Goal: Check status: Check status

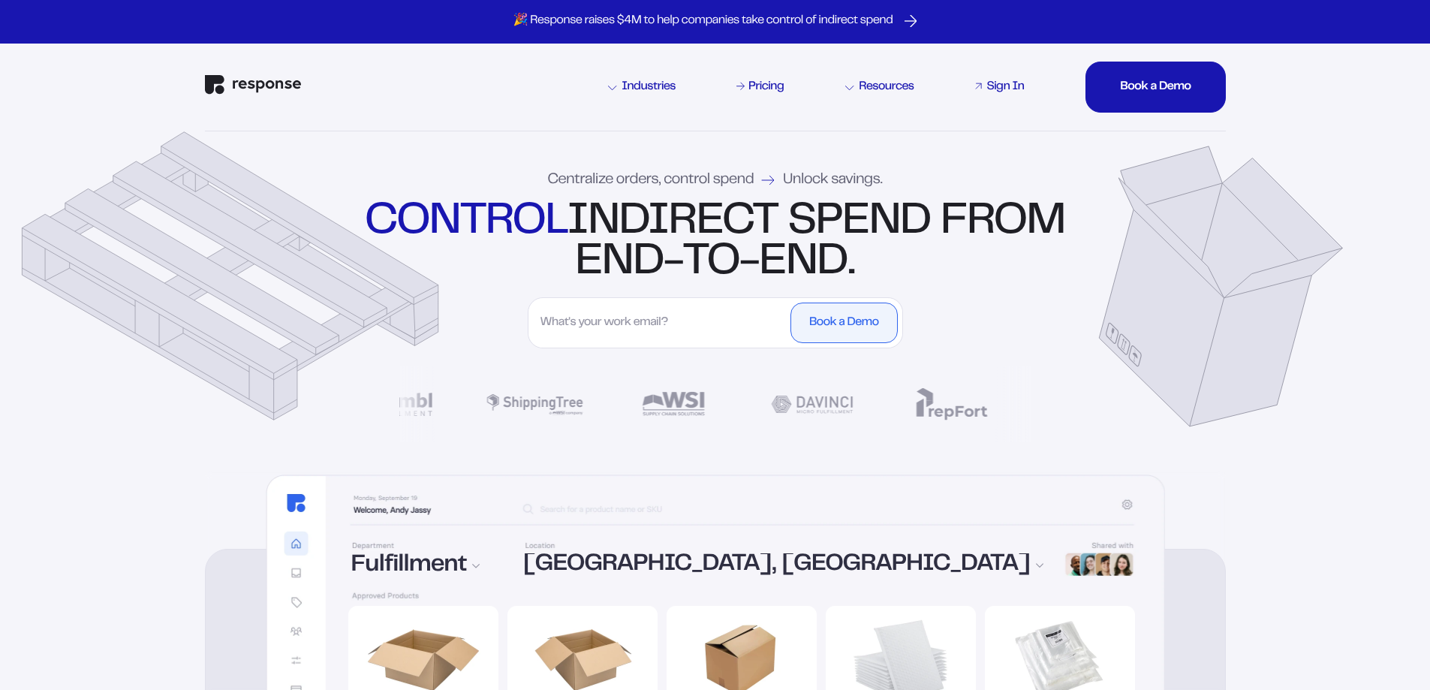
click at [999, 86] on div "Sign In" at bounding box center [1005, 87] width 38 height 12
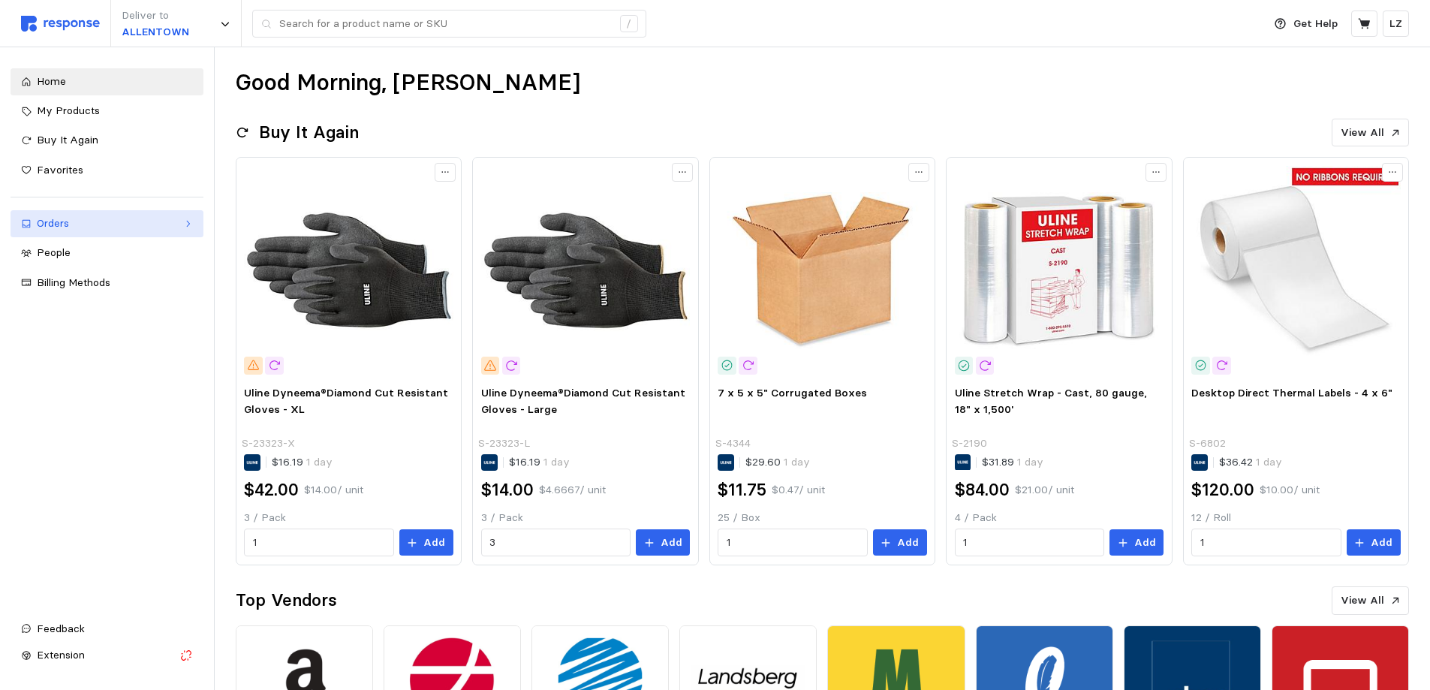
click at [50, 227] on div "Orders" at bounding box center [107, 223] width 140 height 17
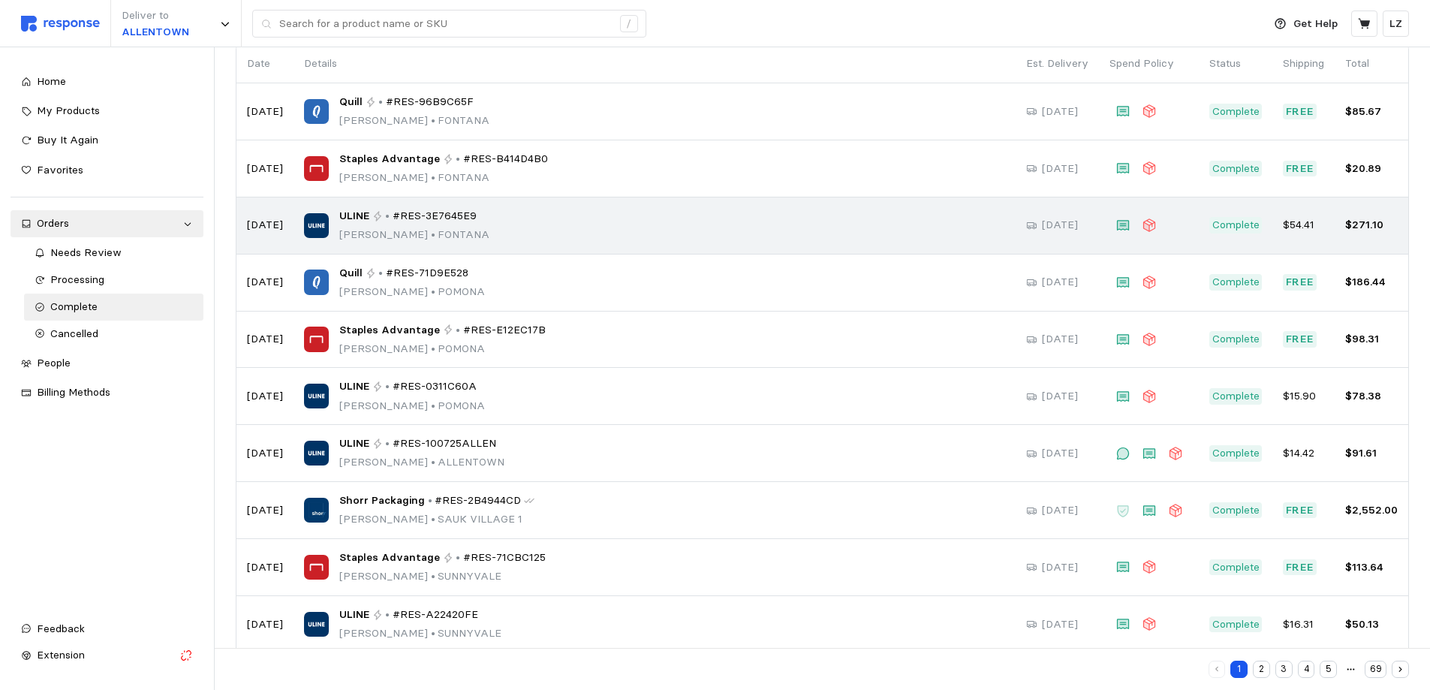
scroll to position [150, 0]
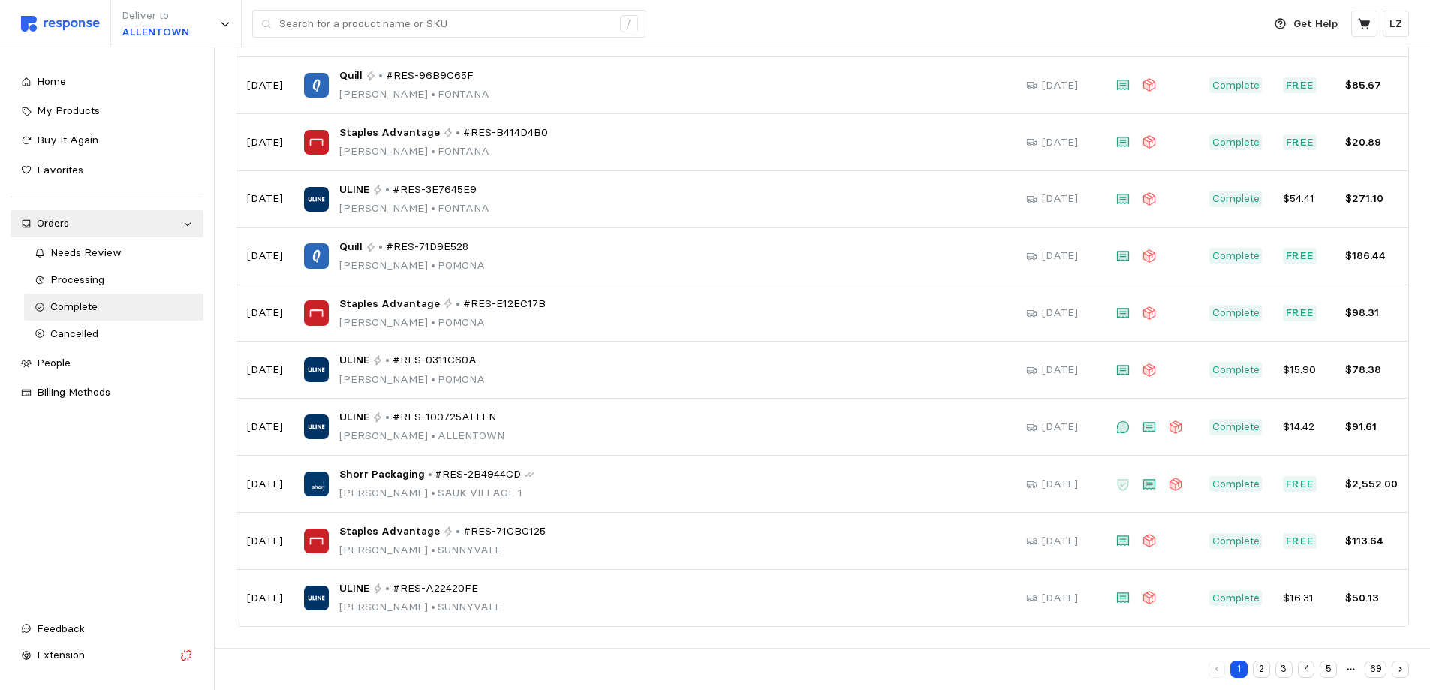
click at [1258, 667] on button "2" at bounding box center [1261, 669] width 17 height 17
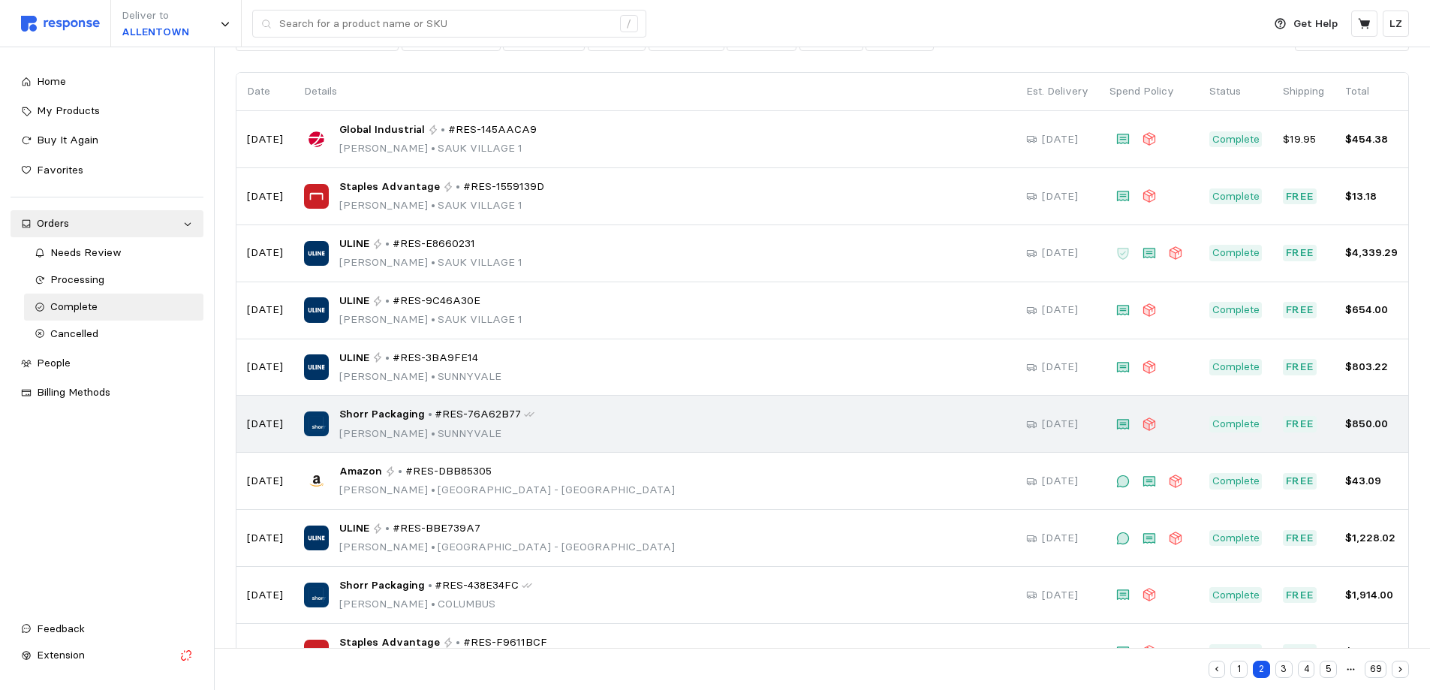
scroll to position [150, 0]
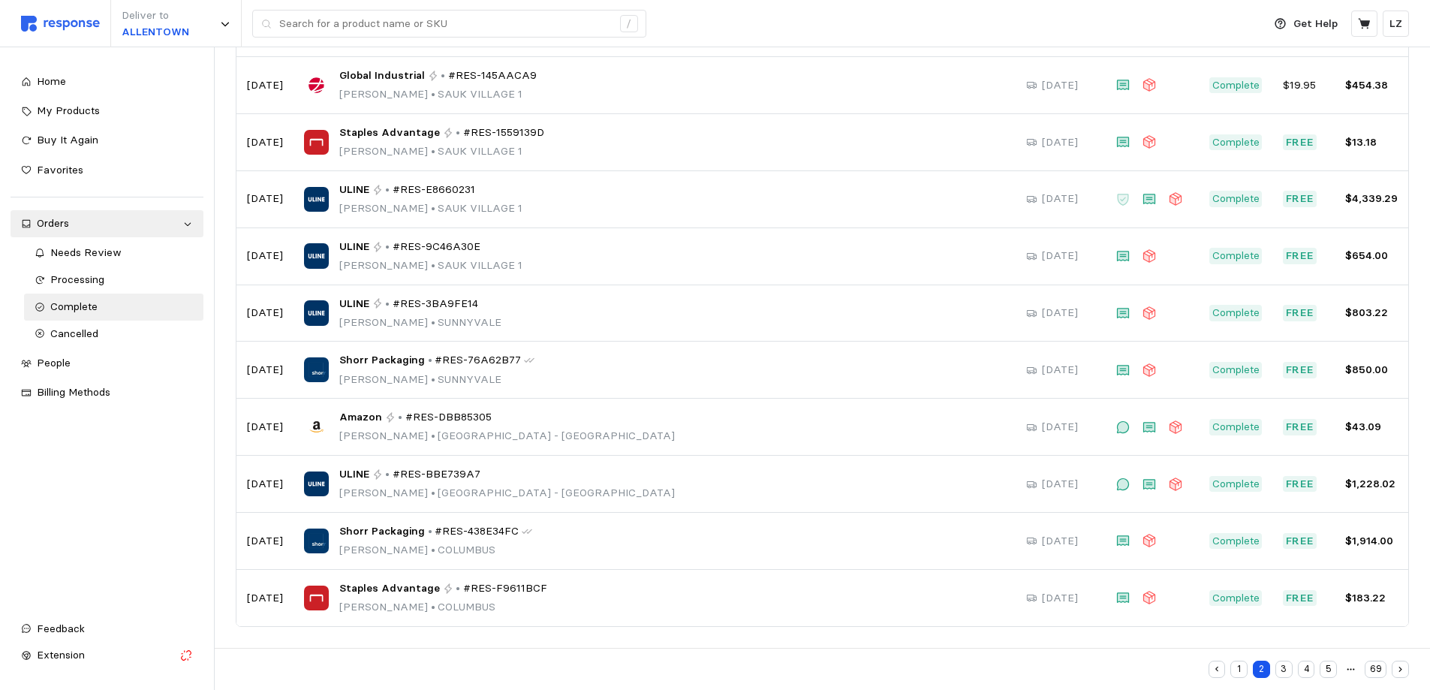
click at [1284, 664] on button "3" at bounding box center [1283, 669] width 17 height 17
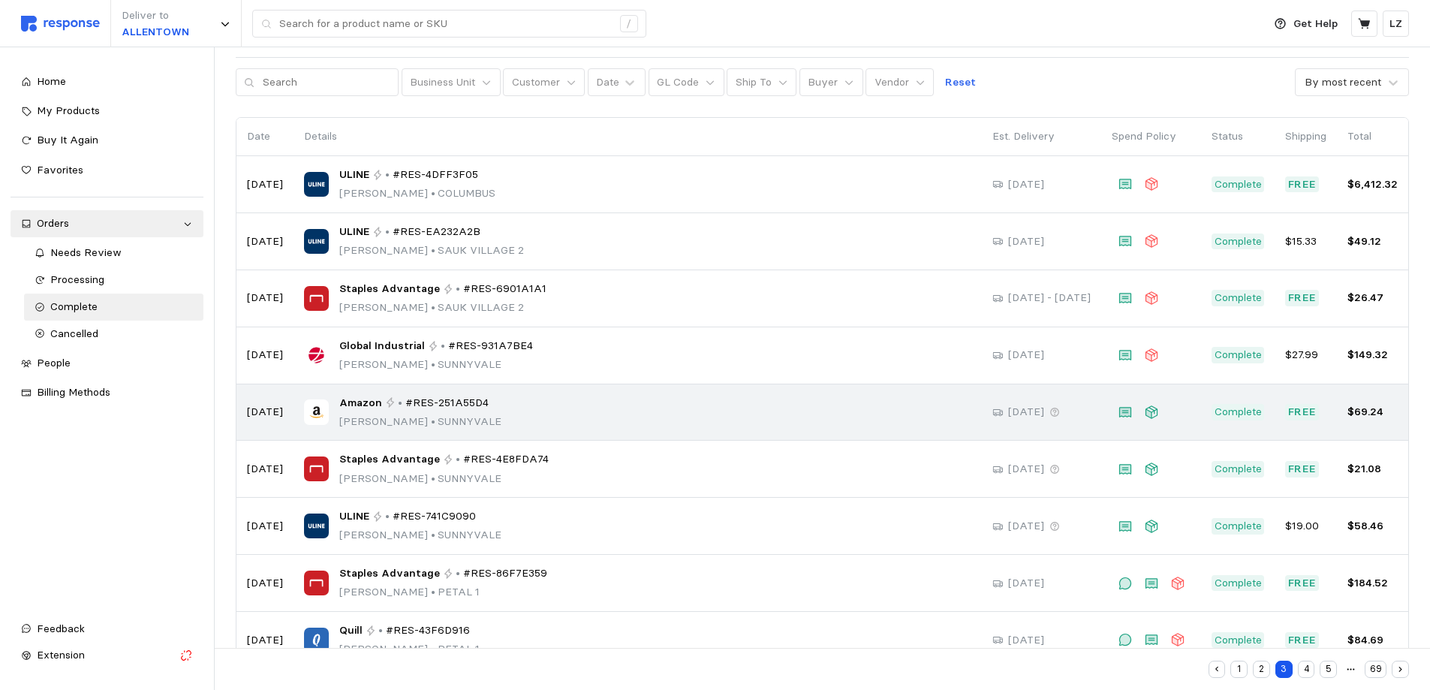
scroll to position [150, 0]
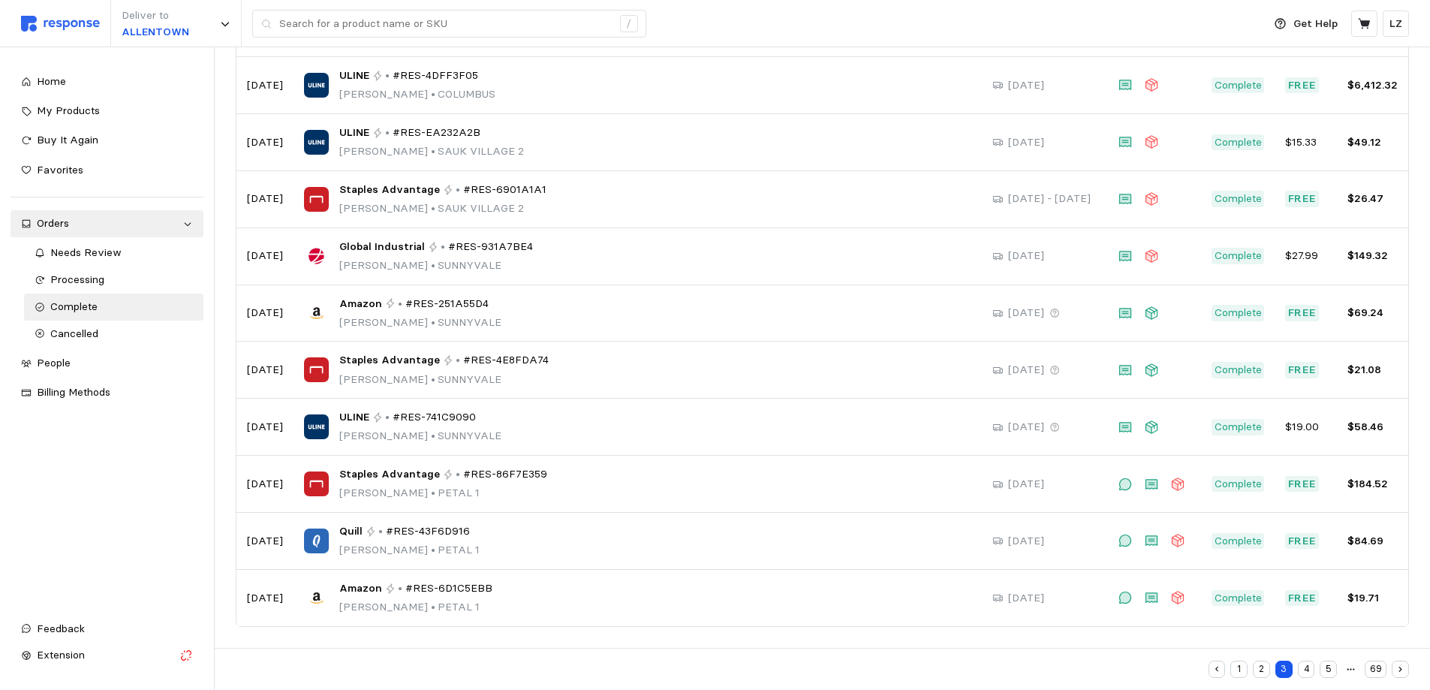
click at [1307, 670] on button "4" at bounding box center [1306, 669] width 17 height 17
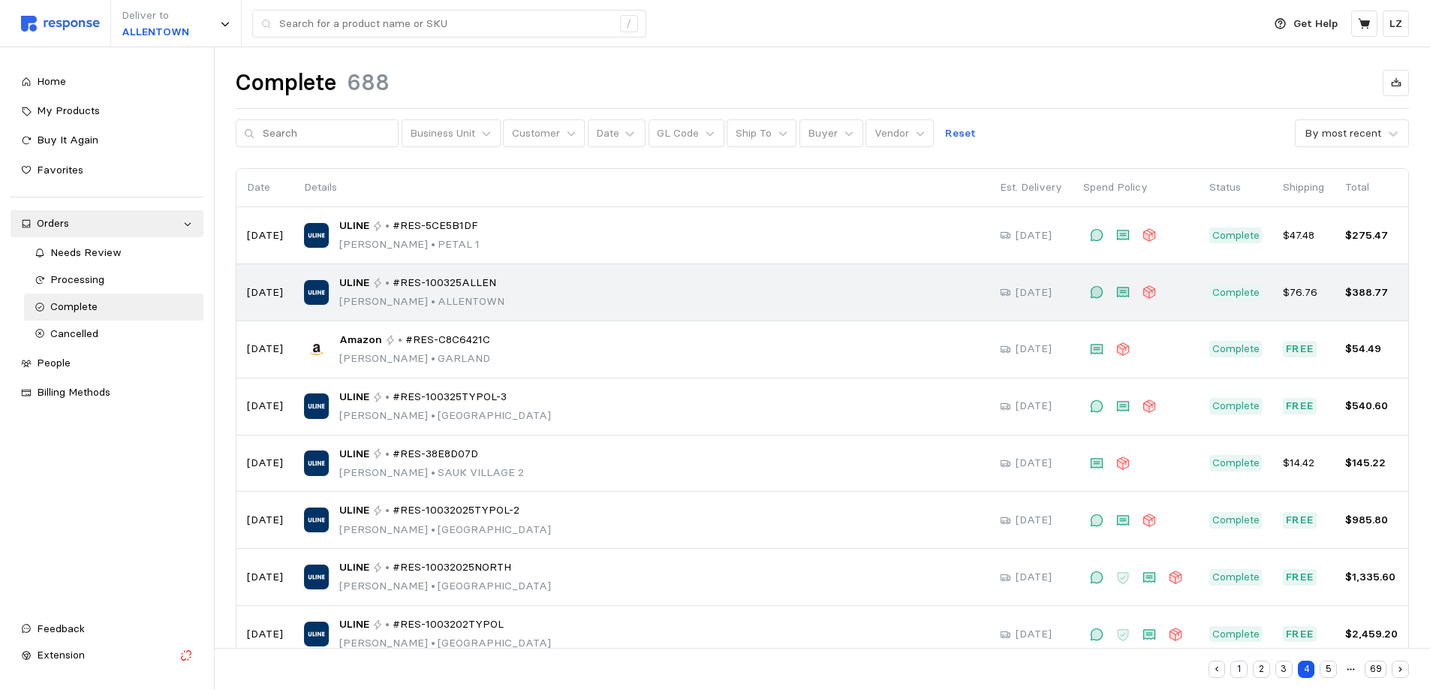
click at [381, 284] on div "ULINE • #RES-100325ALLEN" at bounding box center [421, 283] width 165 height 17
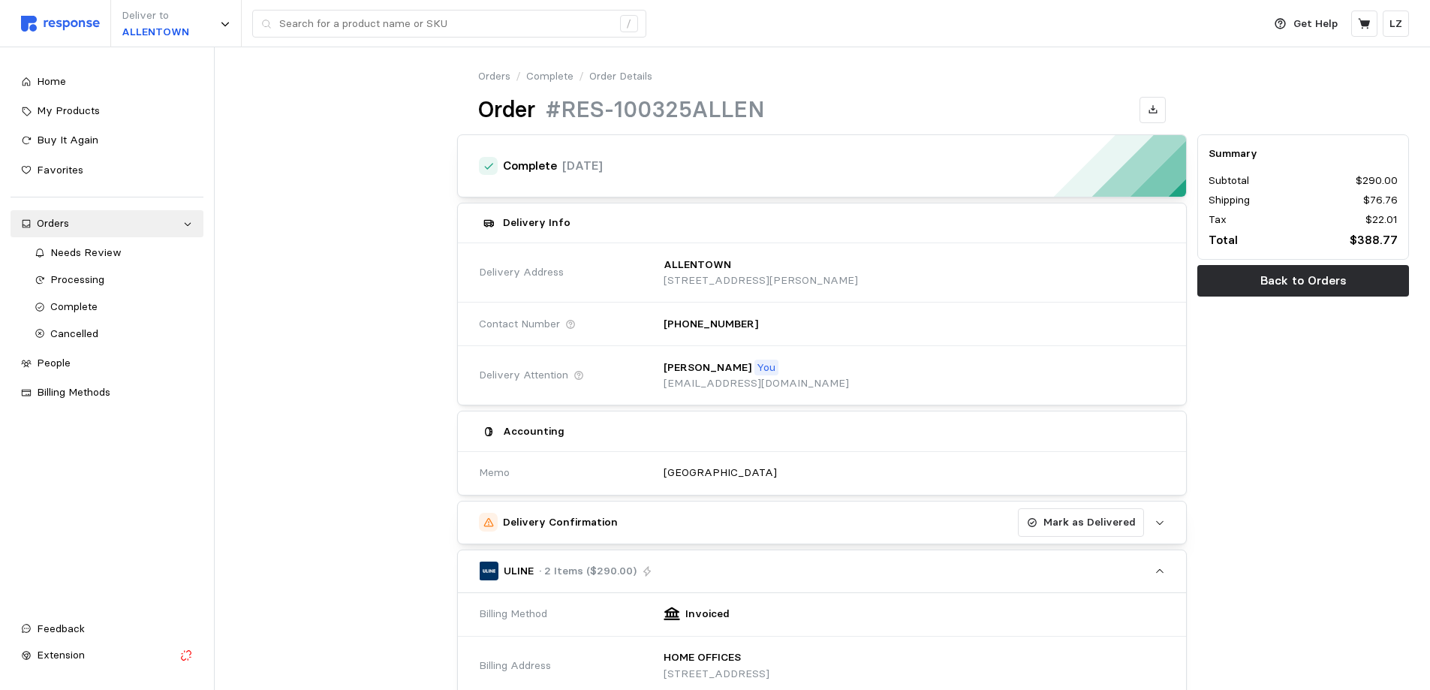
click at [579, 524] on h5 "Delivery Confirmation" at bounding box center [560, 522] width 115 height 16
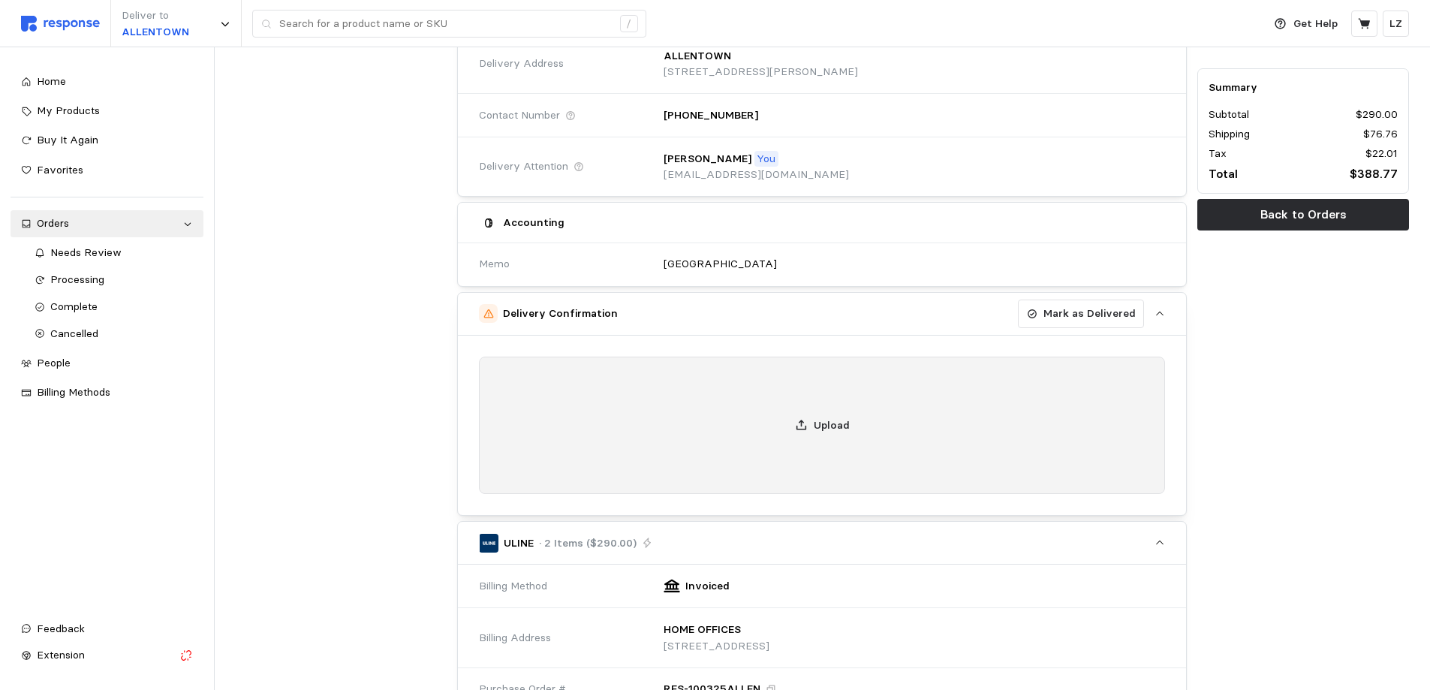
scroll to position [225, 0]
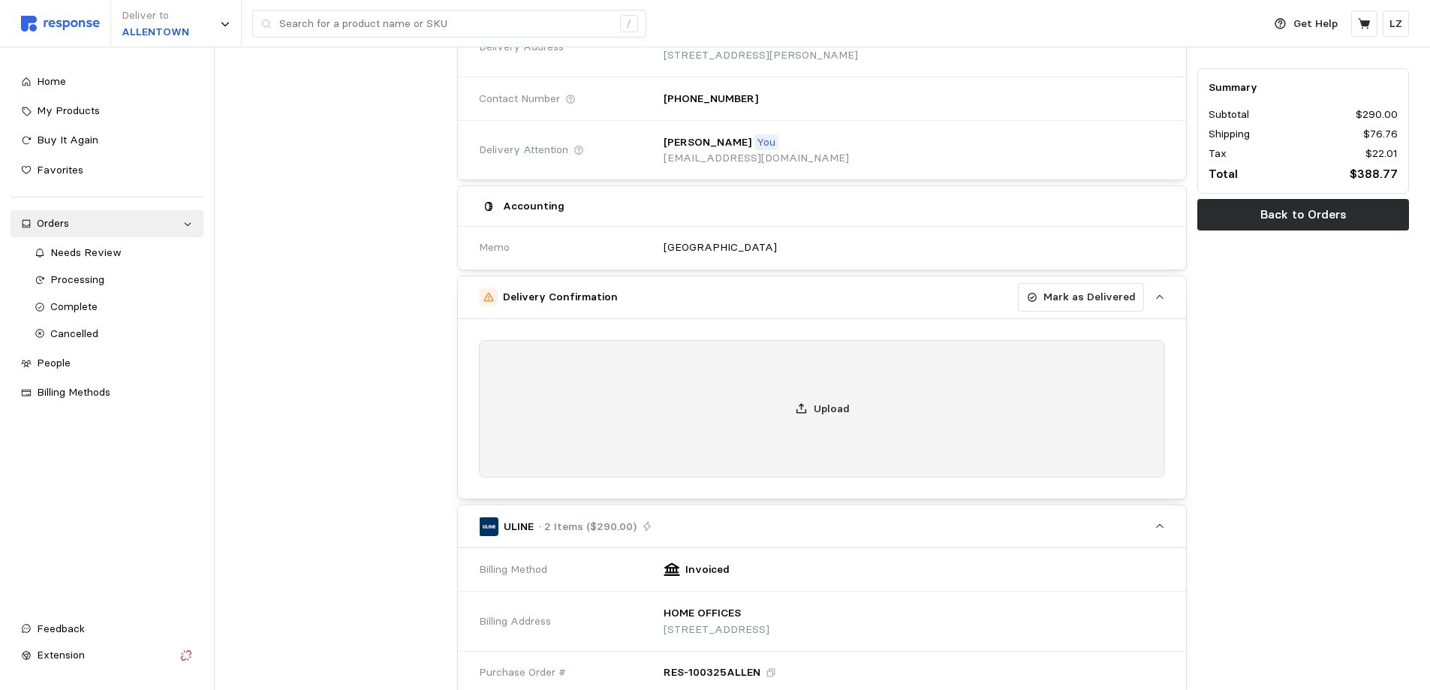
click at [815, 408] on p "Upload" at bounding box center [832, 409] width 36 height 17
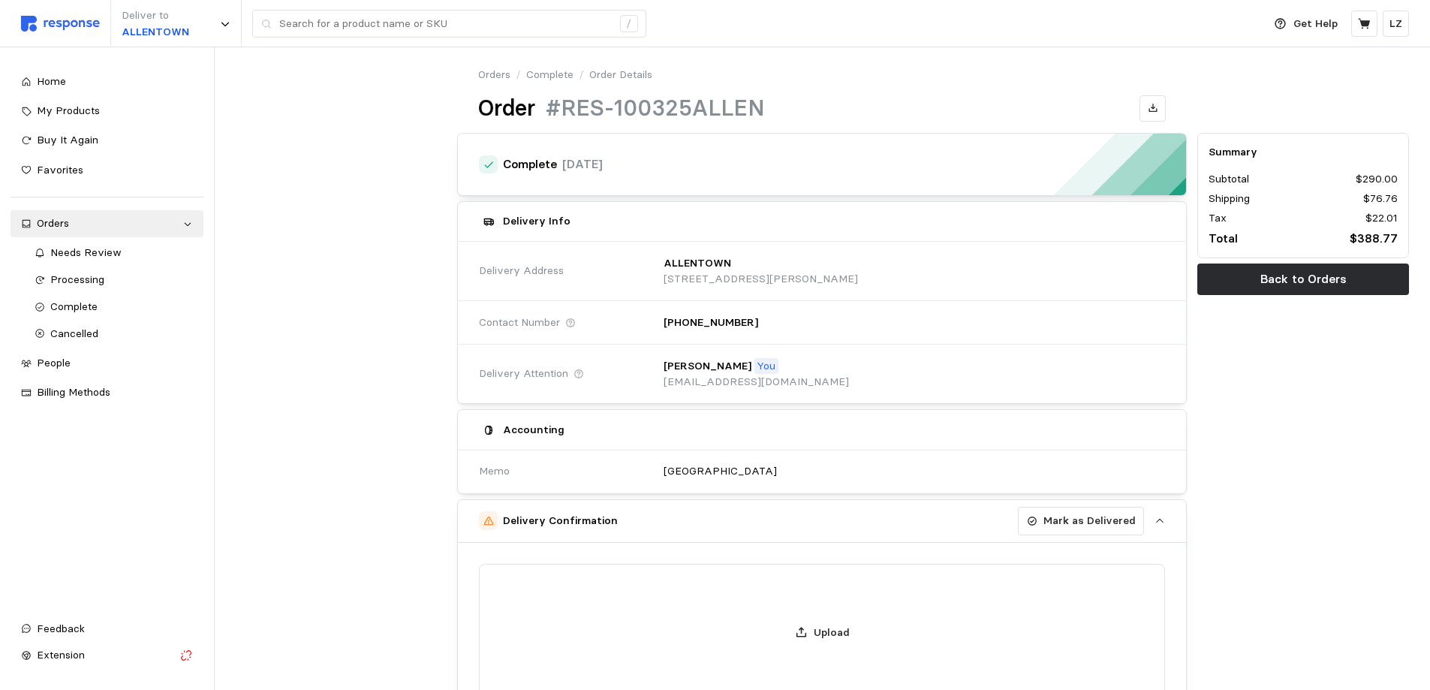
scroll to position [0, 0]
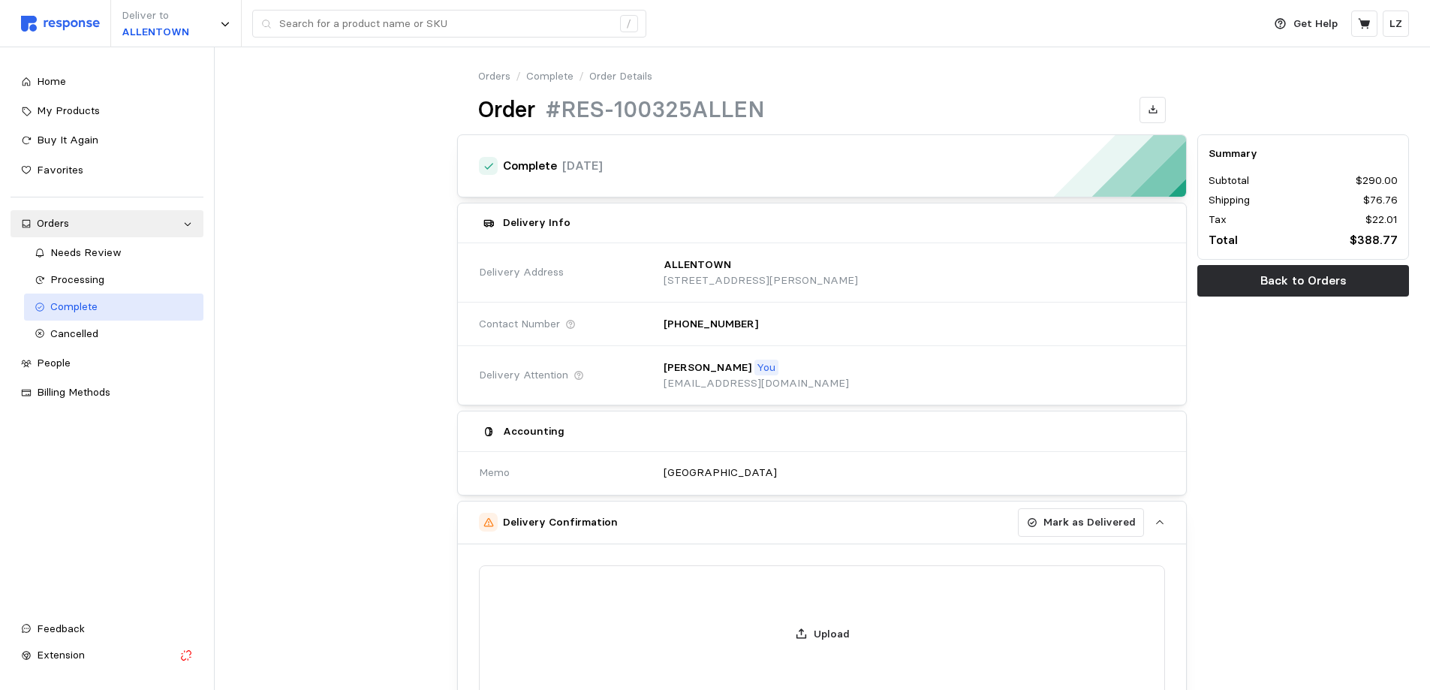
click at [77, 305] on span "Complete" at bounding box center [73, 306] width 47 height 14
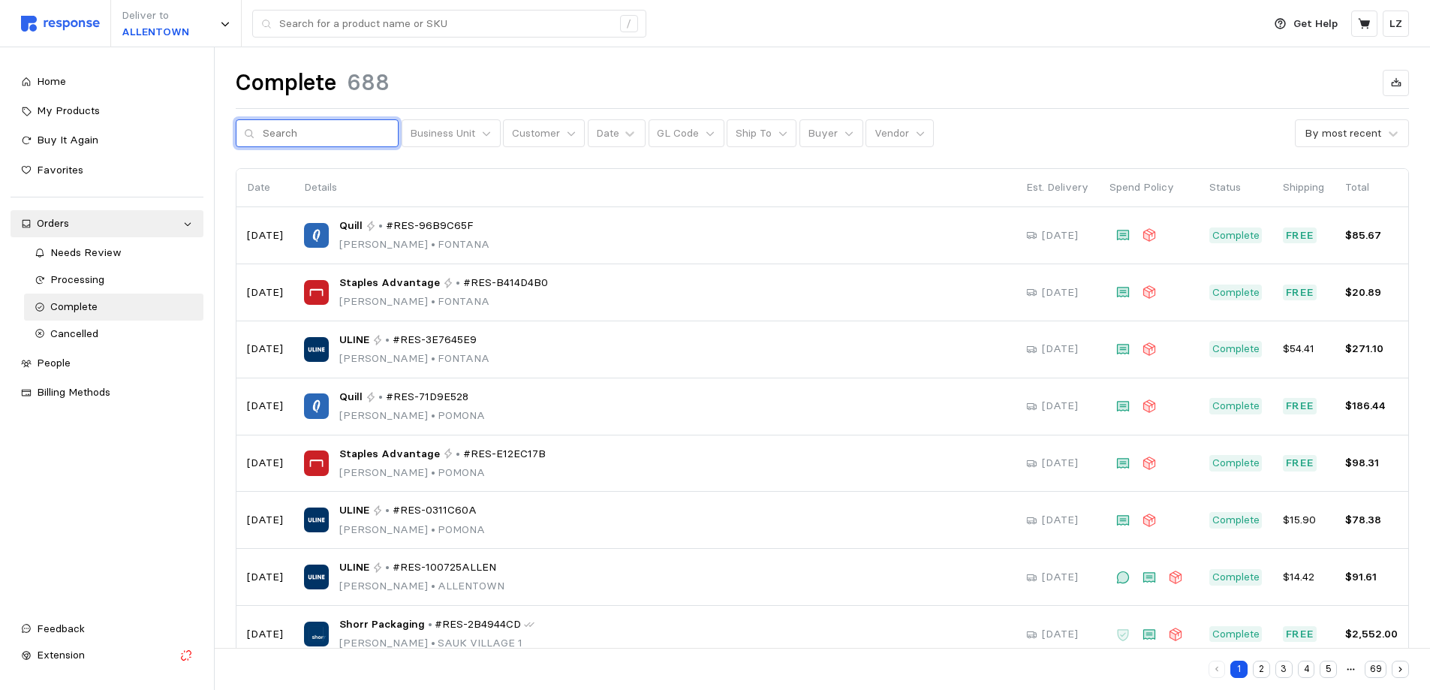
click at [332, 141] on input "text" at bounding box center [327, 133] width 128 height 27
